Goal: Book appointment/travel/reservation

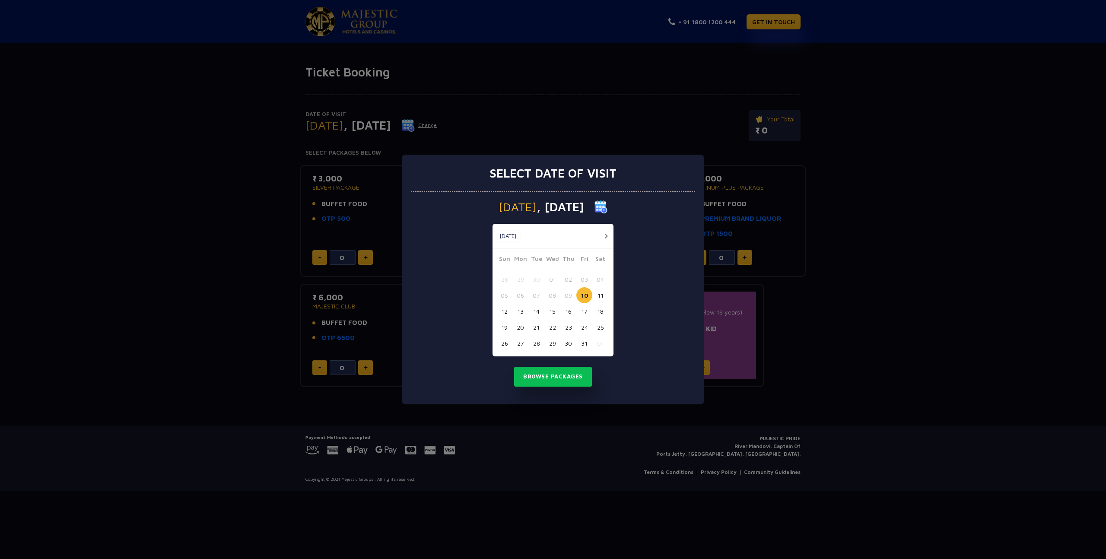
click at [537, 311] on button "14" at bounding box center [536, 311] width 16 height 16
click at [554, 311] on button "15" at bounding box center [552, 311] width 16 height 16
click at [541, 378] on button "Browse Packages" at bounding box center [553, 377] width 78 height 20
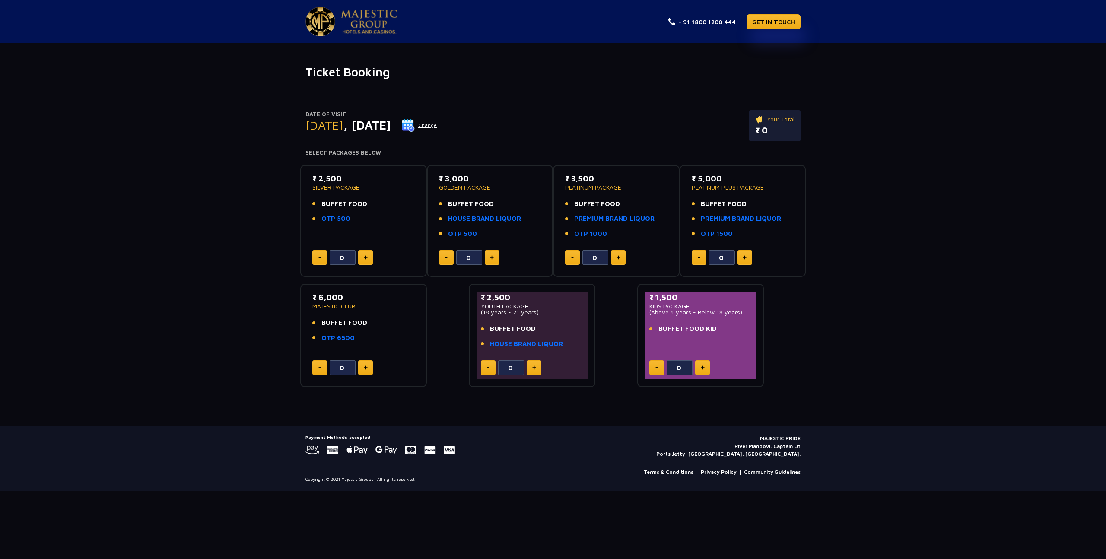
click at [624, 257] on button at bounding box center [618, 257] width 15 height 15
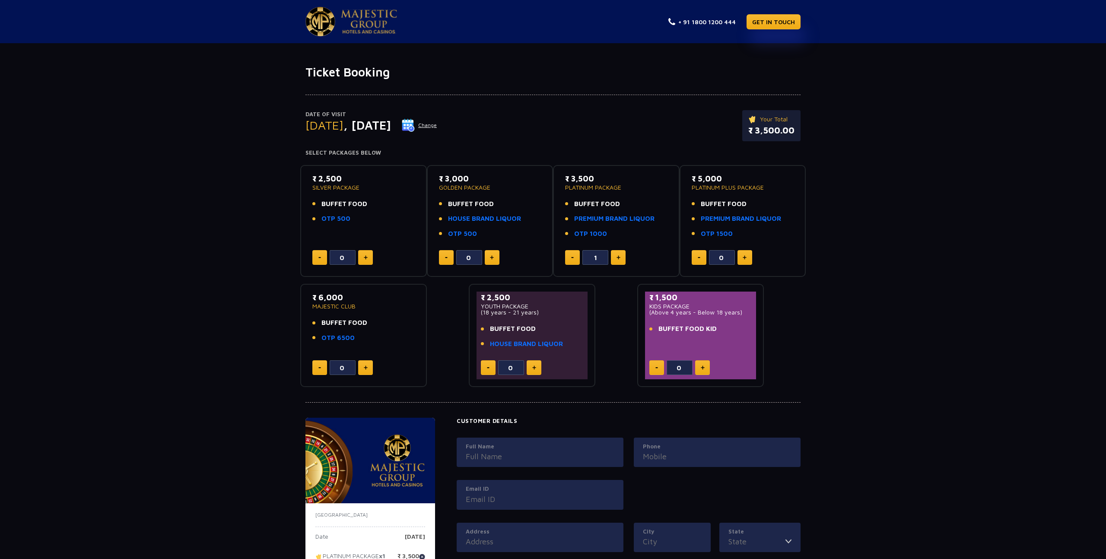
click at [619, 257] on img at bounding box center [618, 257] width 4 height 4
click at [618, 257] on img at bounding box center [618, 257] width 4 height 4
type input "3"
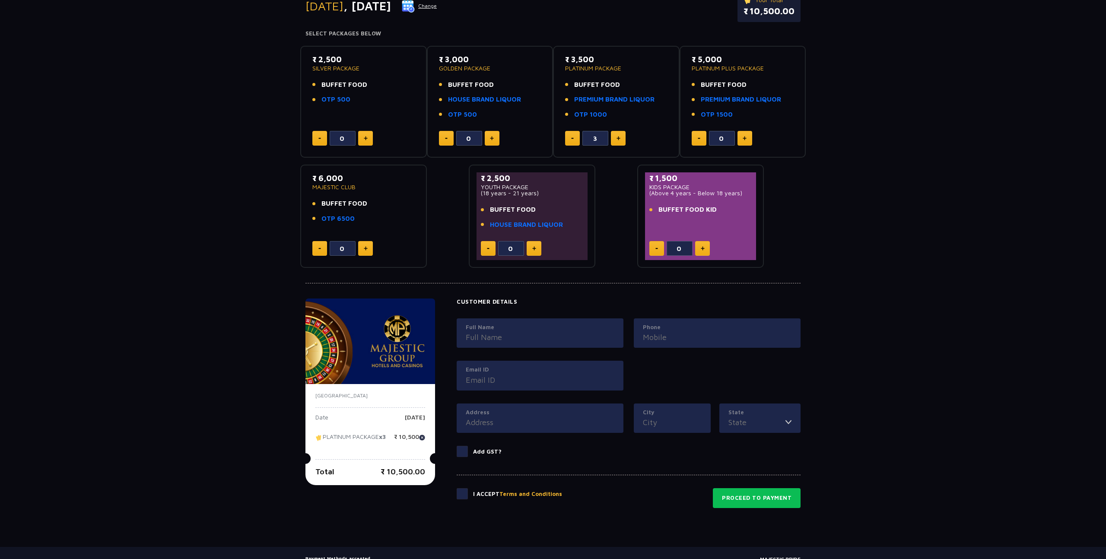
scroll to position [172, 0]
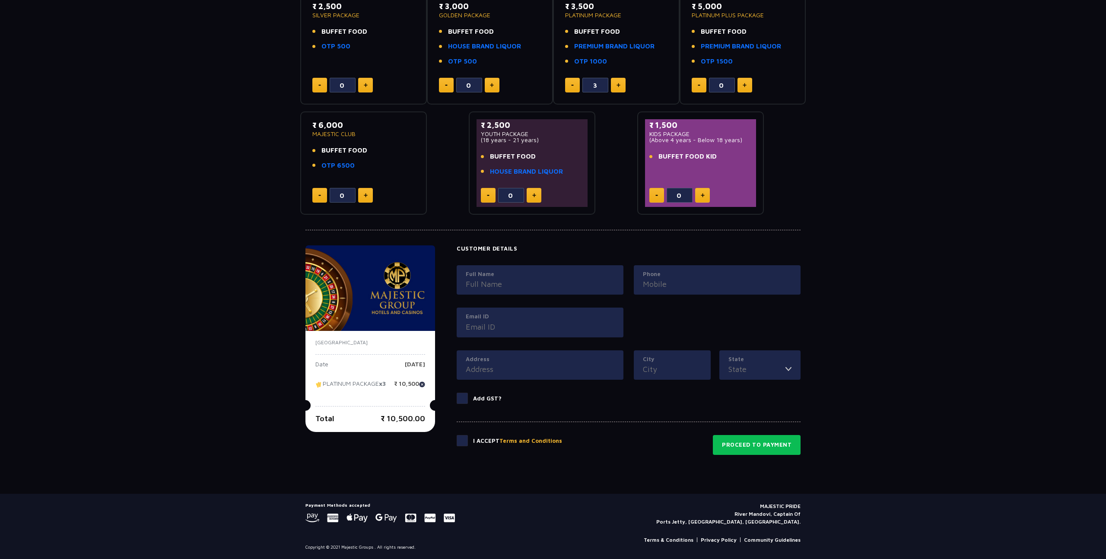
click at [537, 441] on button "Terms and Conditions" at bounding box center [530, 441] width 63 height 9
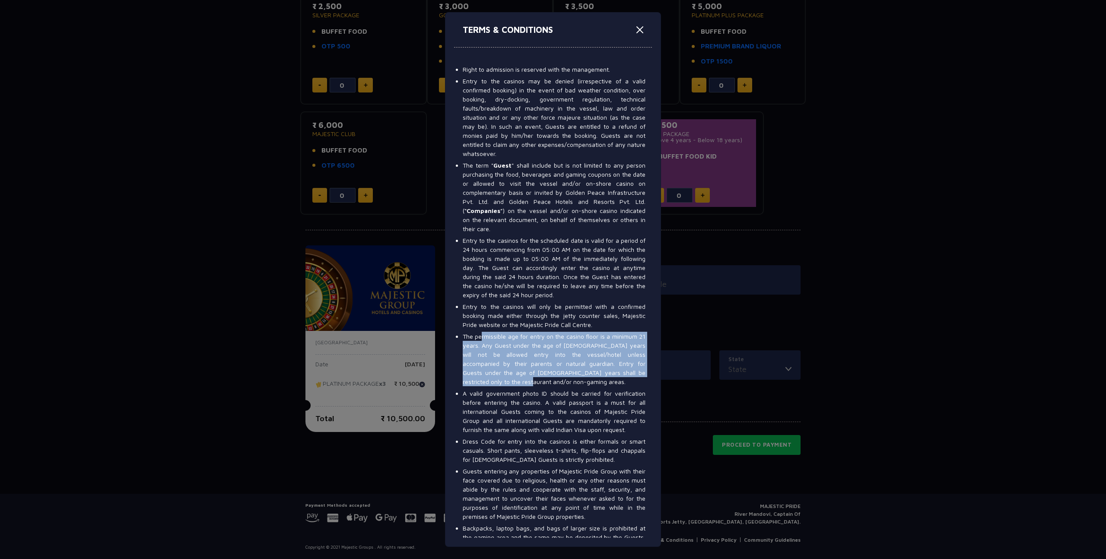
drag, startPoint x: 477, startPoint y: 334, endPoint x: 642, endPoint y: 371, distance: 169.6
click at [642, 371] on li "The permissible age for entry on the casino floor is a minimum 21 years. Any Gu…" at bounding box center [554, 359] width 183 height 54
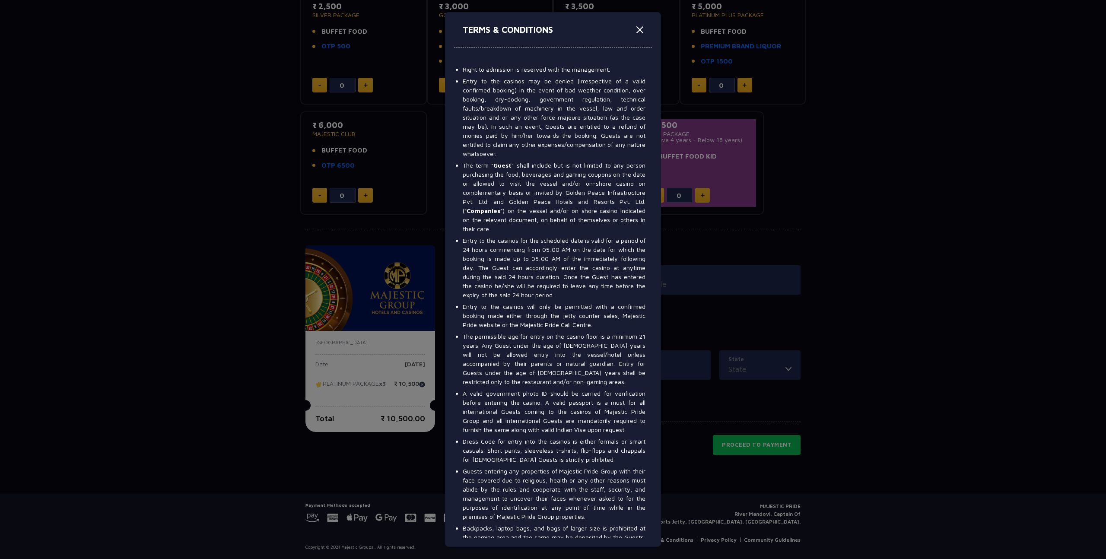
drag, startPoint x: 596, startPoint y: 365, endPoint x: 592, endPoint y: 370, distance: 5.5
click at [596, 365] on li "The permissible age for entry on the casino floor is a minimum 21 years. Any Gu…" at bounding box center [554, 359] width 183 height 54
drag, startPoint x: 640, startPoint y: 29, endPoint x: 644, endPoint y: 30, distance: 4.4
click at [641, 29] on button "Close" at bounding box center [640, 30] width 14 height 14
